Goal: Information Seeking & Learning: Learn about a topic

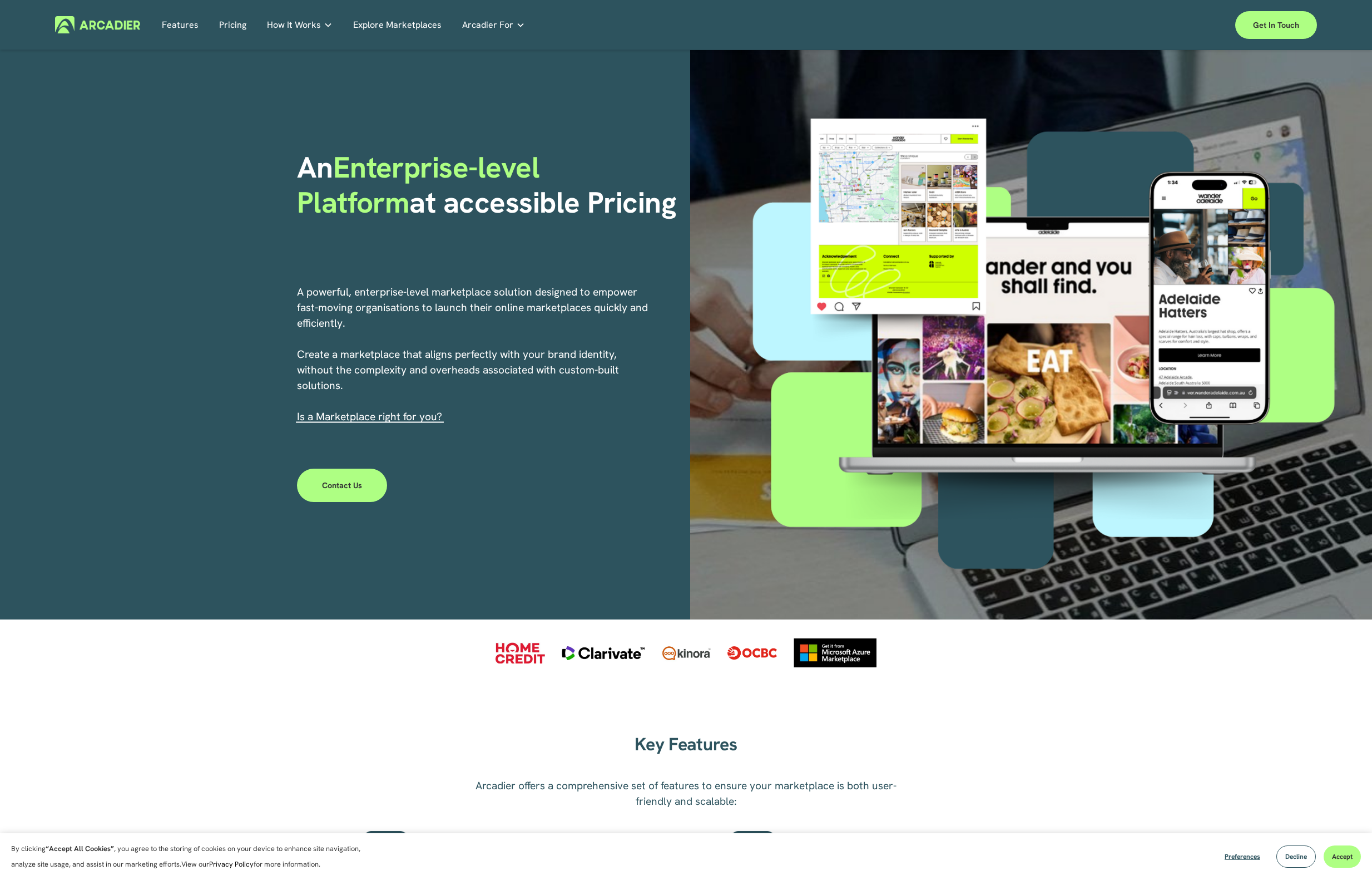
click at [192, 29] on link "Features" at bounding box center [180, 25] width 36 height 17
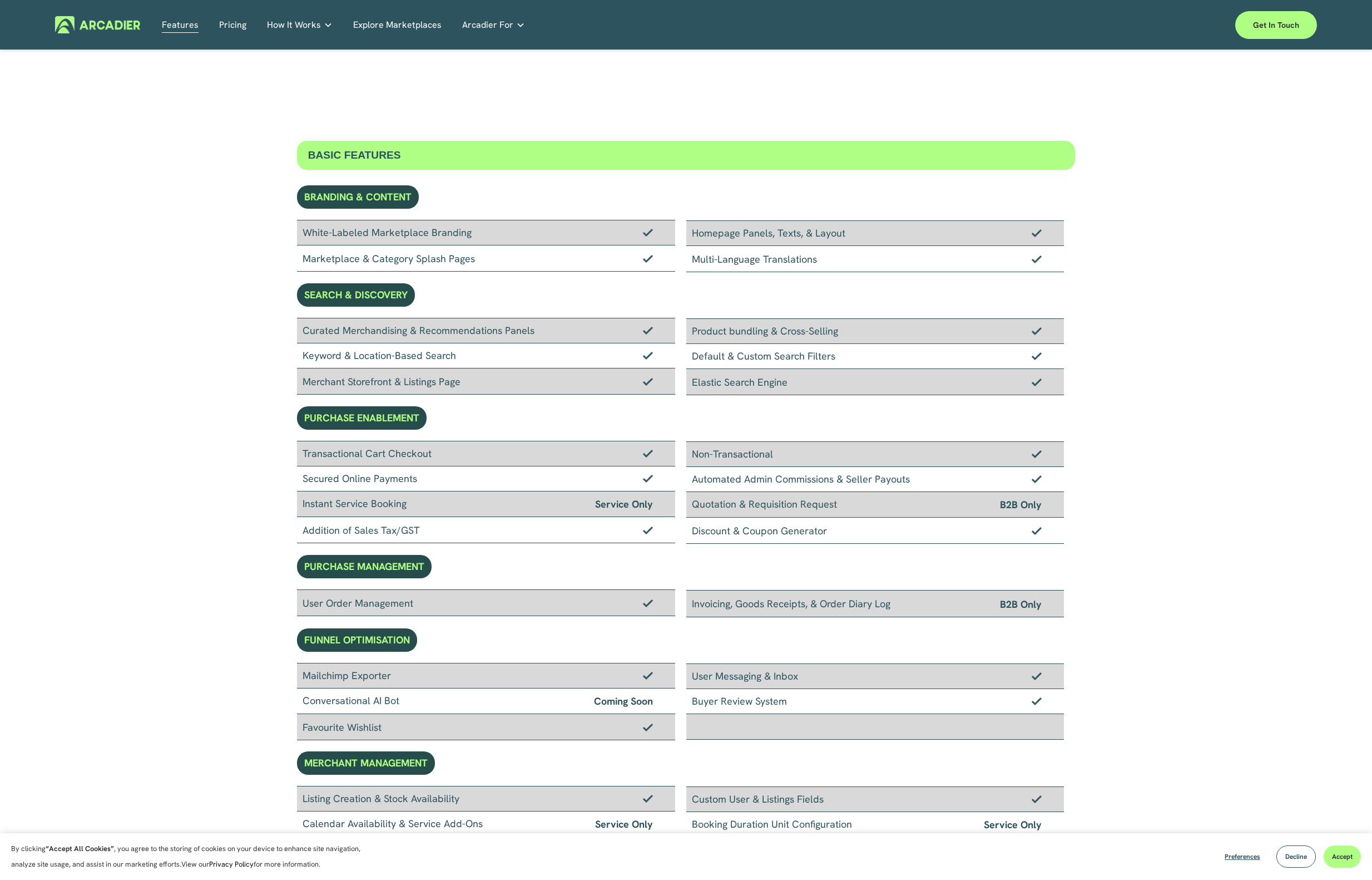
click at [89, 28] on img at bounding box center [98, 25] width 85 height 17
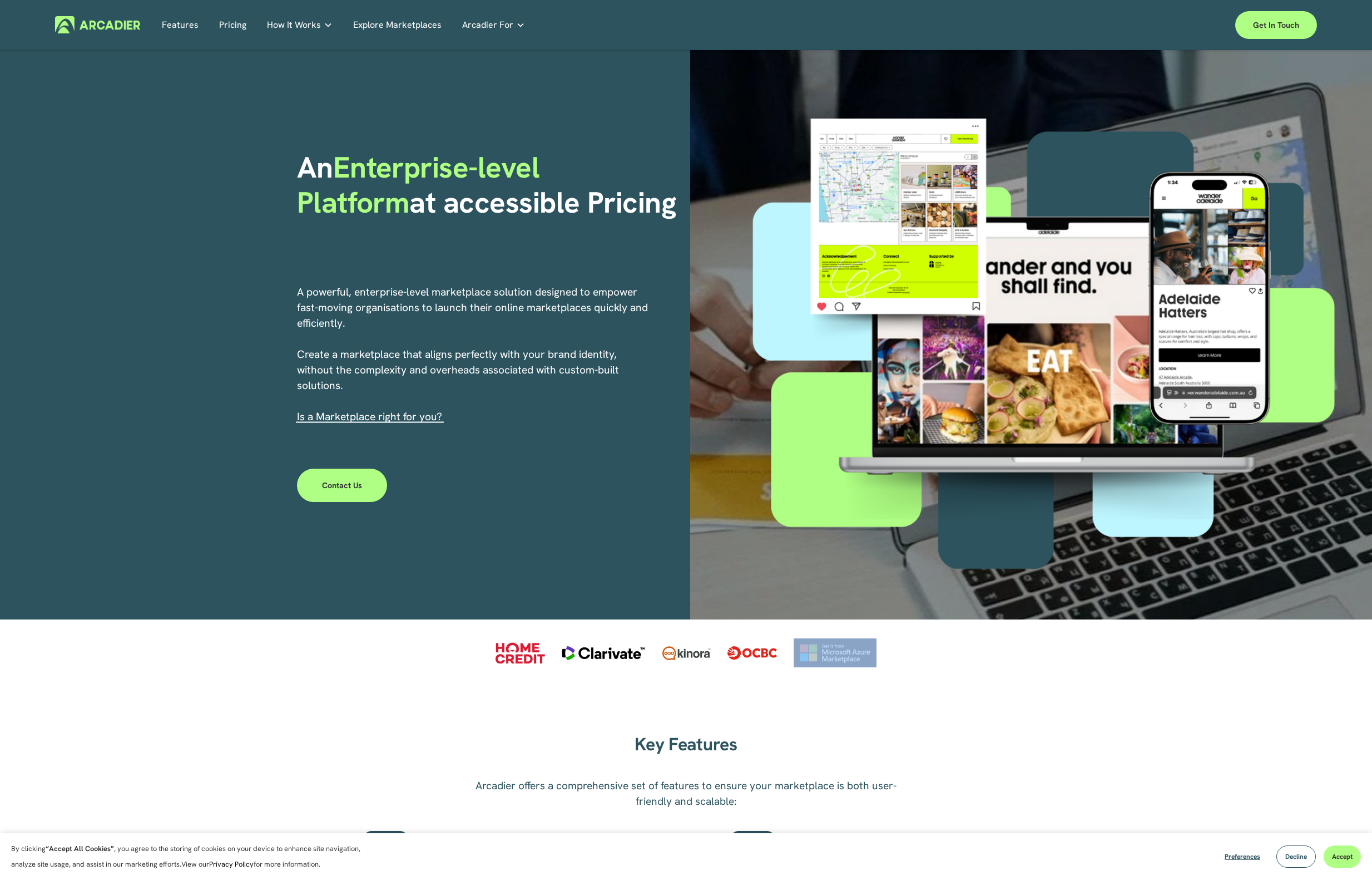
click at [1221, 639] on div at bounding box center [686, 652] width 1372 height 66
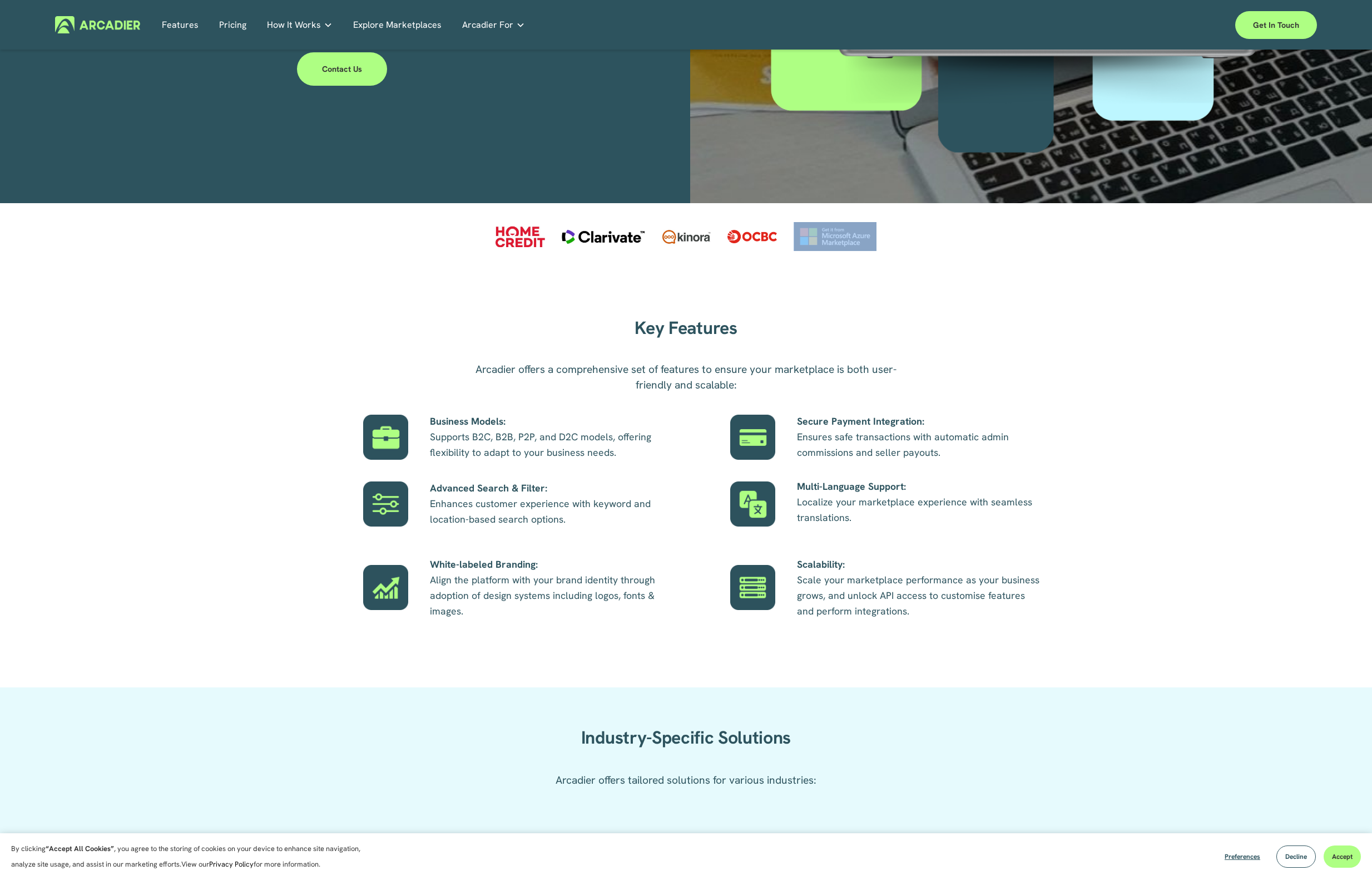
scroll to position [445, 0]
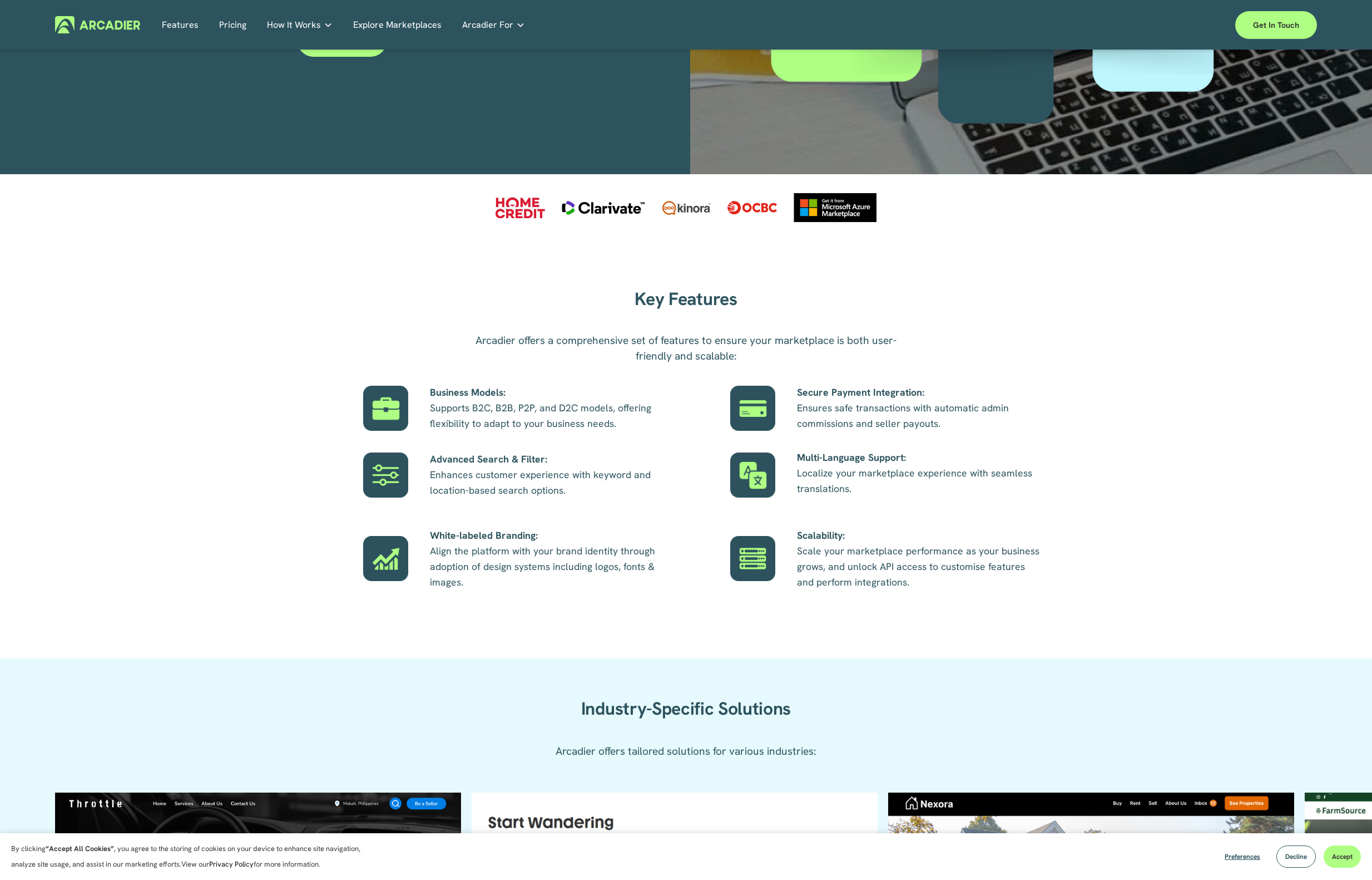
click at [1219, 639] on div "Key Features Arcadier offers a comprehensive set of features to ensure your mar…" at bounding box center [686, 449] width 1372 height 417
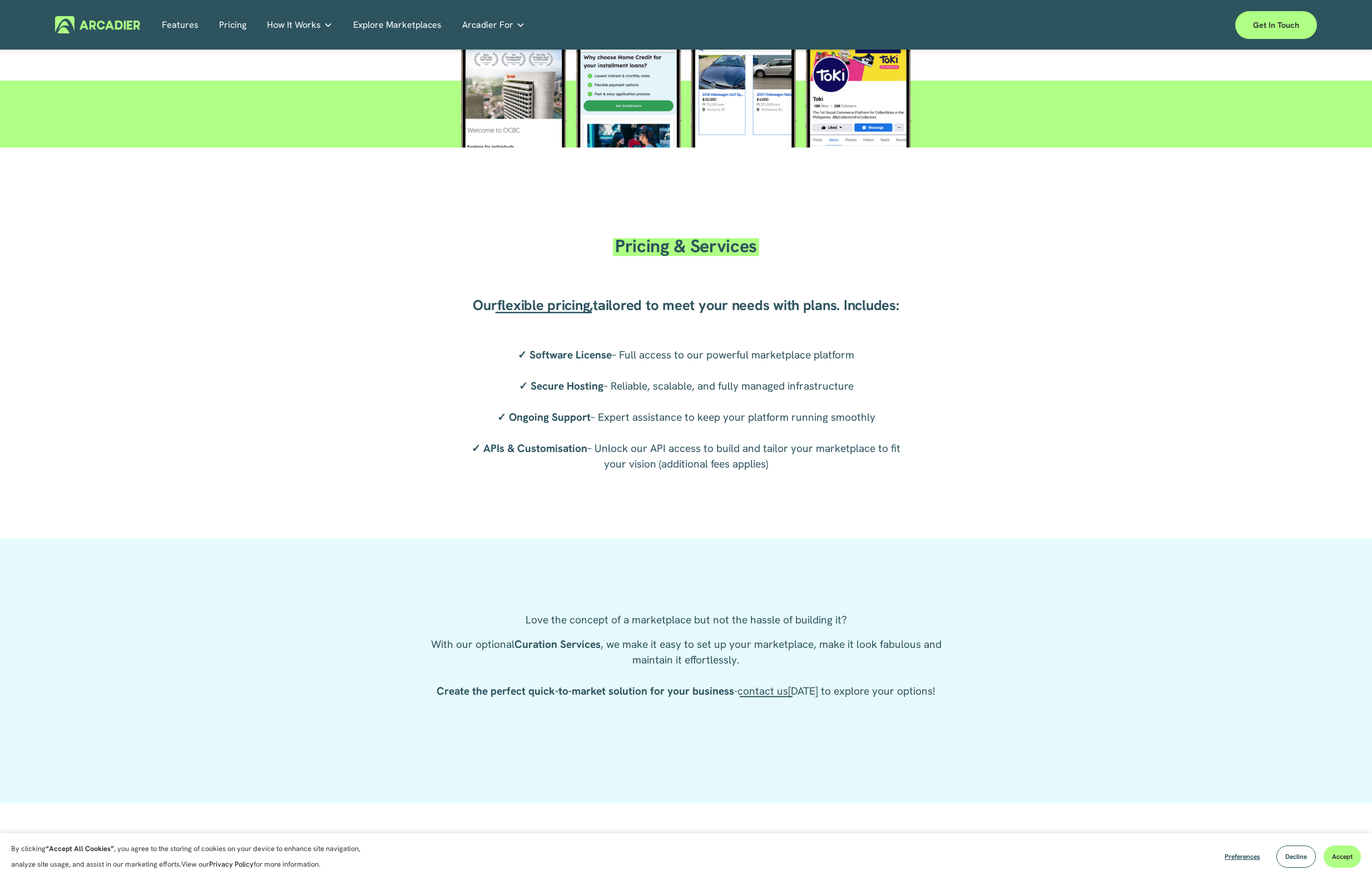
scroll to position [1781, 0]
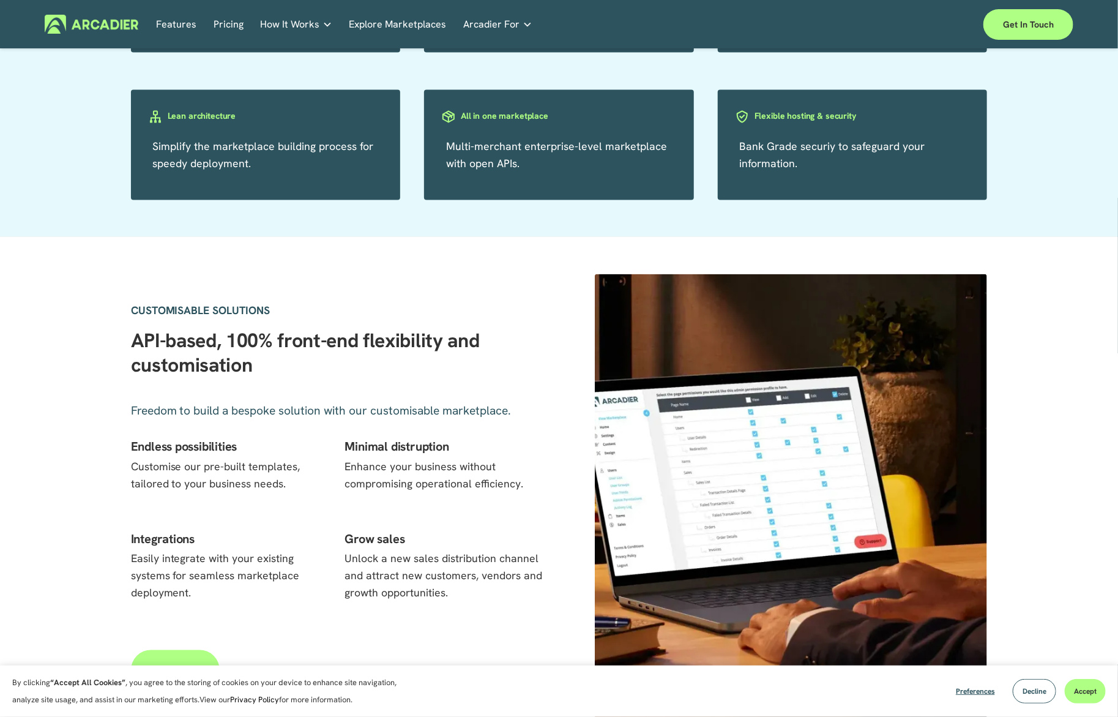
scroll to position [1269, 0]
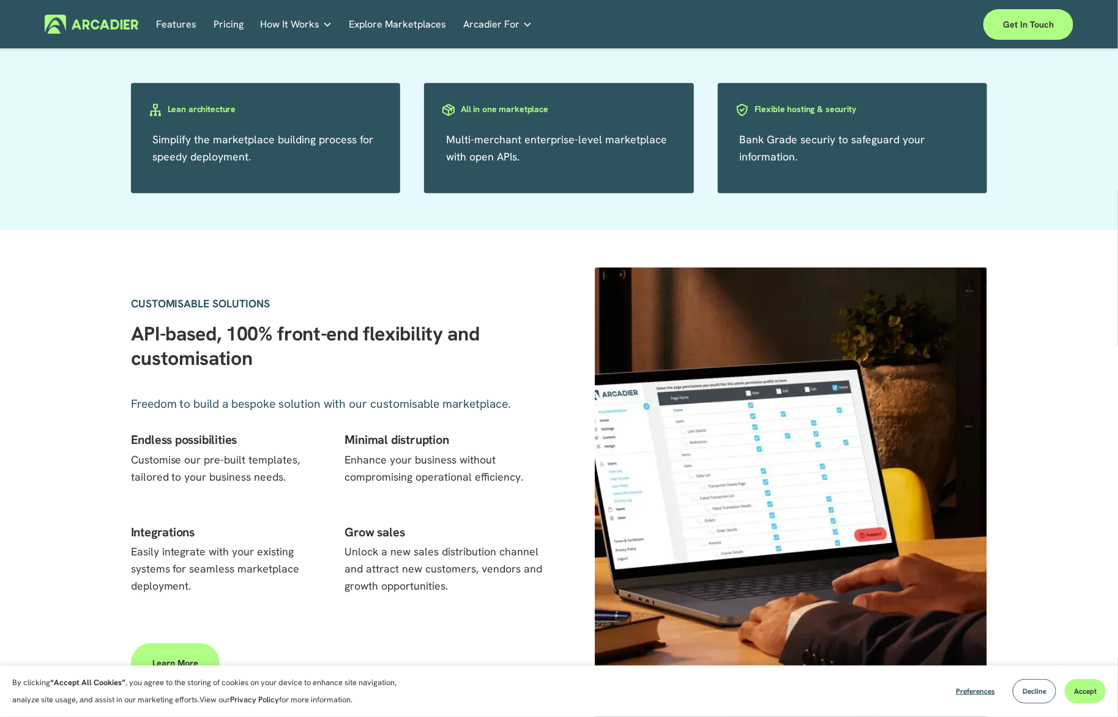
click at [0, 0] on p "Intuitive marketplaces tailored to your business needs." at bounding box center [0, 0] width 0 height 0
